Goal: Transaction & Acquisition: Purchase product/service

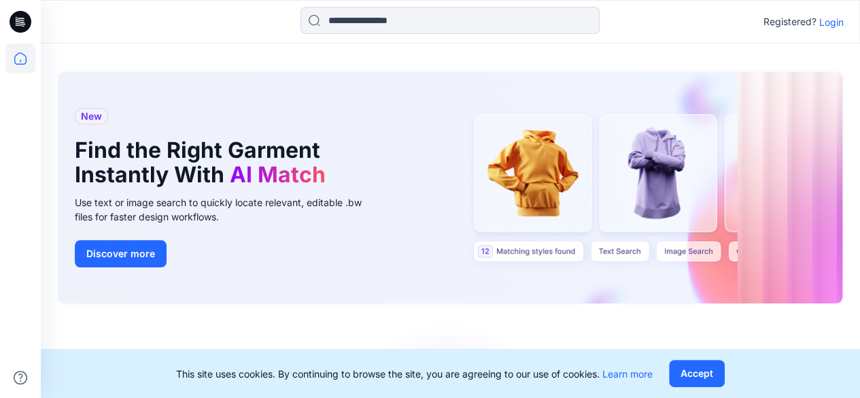
click at [834, 20] on p "Login" at bounding box center [831, 22] width 24 height 14
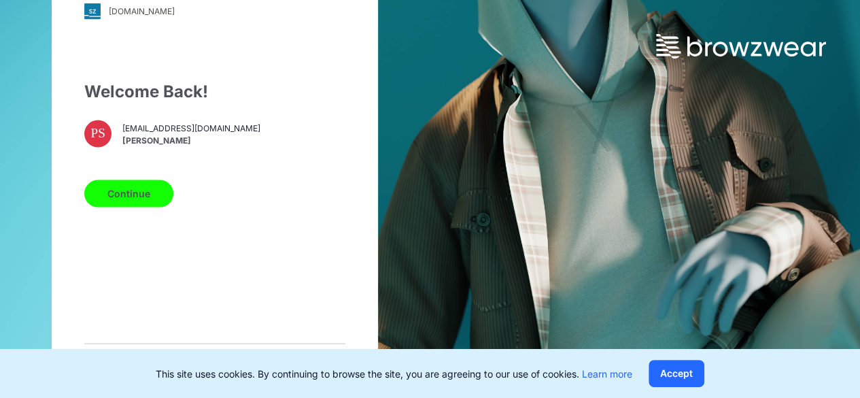
click at [143, 205] on button "Continue" at bounding box center [128, 193] width 89 height 27
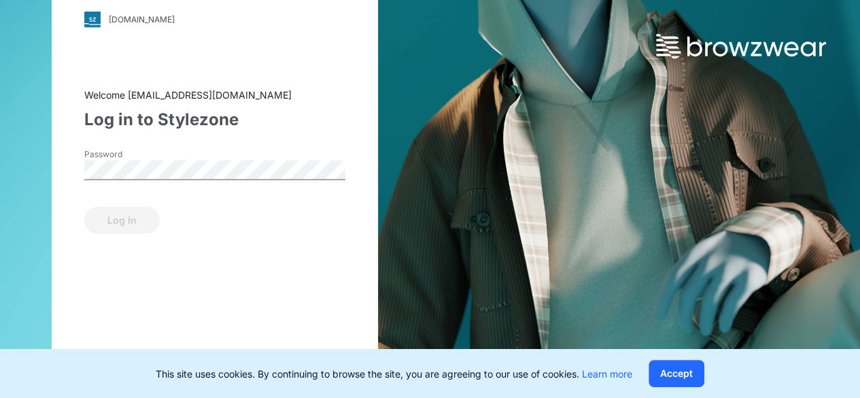
click at [189, 157] on div "Password" at bounding box center [214, 168] width 261 height 41
click at [146, 228] on button "Log in" at bounding box center [121, 219] width 75 height 27
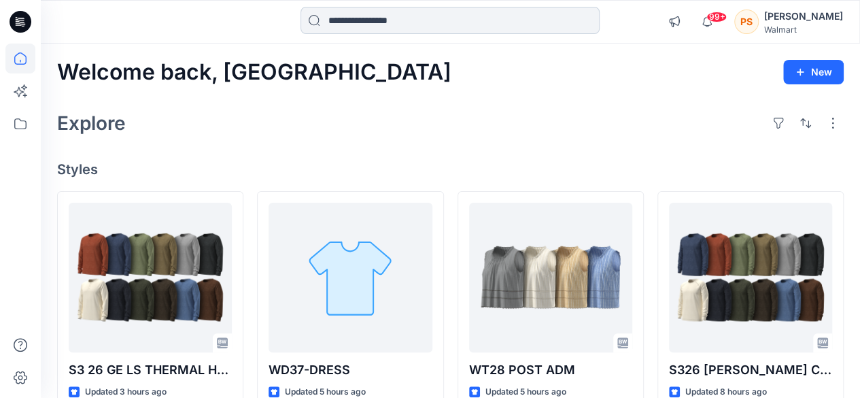
click at [403, 28] on input at bounding box center [450, 20] width 299 height 27
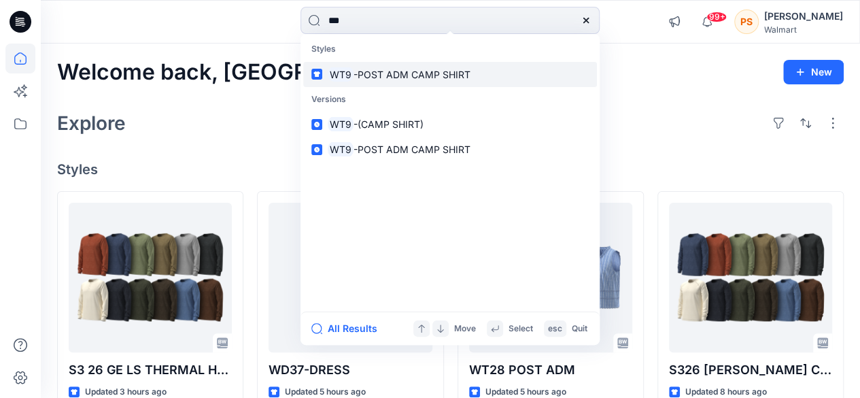
type input "***"
click at [379, 71] on span "-POST ADM CAMP SHIRT" at bounding box center [412, 75] width 117 height 12
